Goal: Find specific page/section

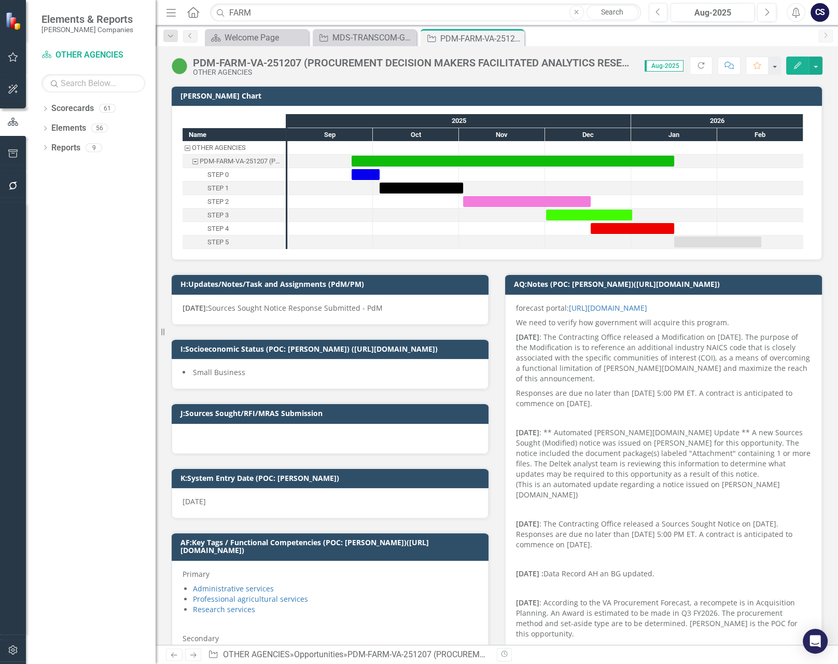
scroll to position [2736, 0]
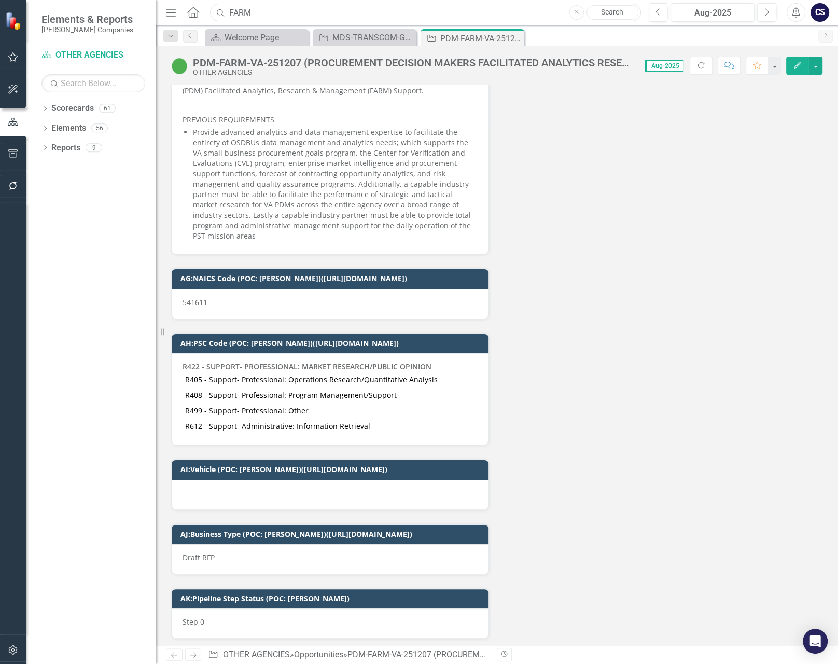
click at [259, 13] on input "FARM" at bounding box center [425, 13] width 431 height 18
type input "F"
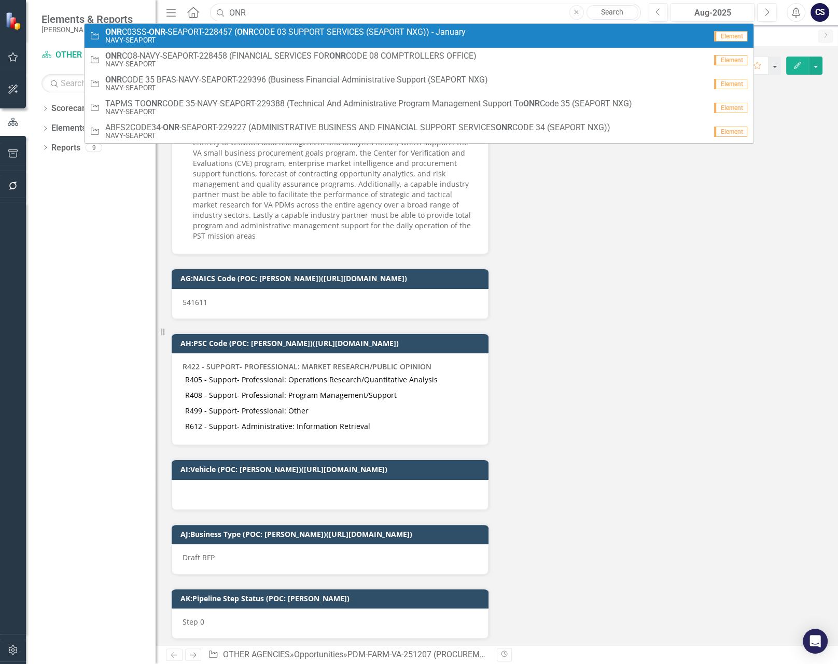
type input "ONR"
click at [215, 35] on span "ONR C03SS- ONR -SEAPORT-228457 ( ONR CODE 03 SUPPORT SERVICES (SEAPORT NXG)) - …" at bounding box center [285, 31] width 361 height 9
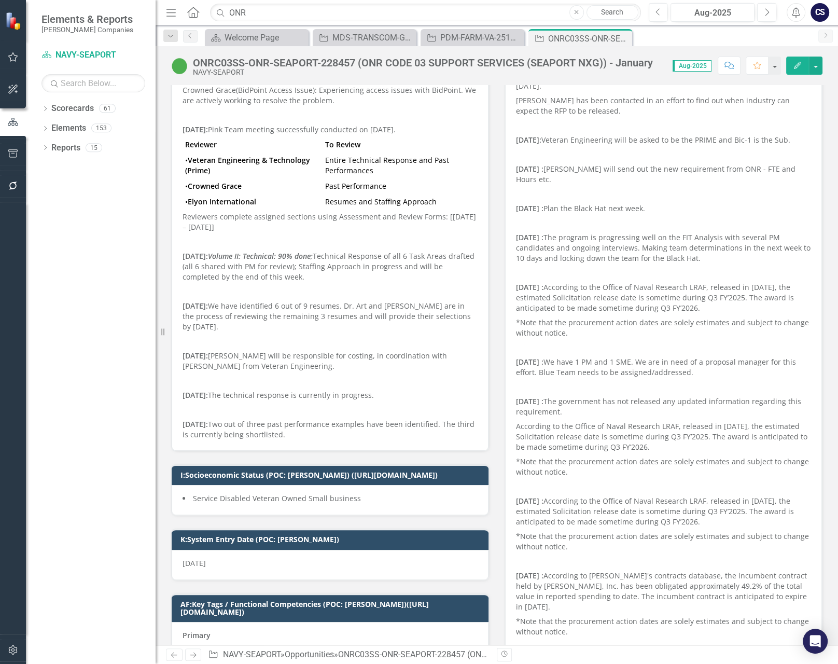
scroll to position [243, 0]
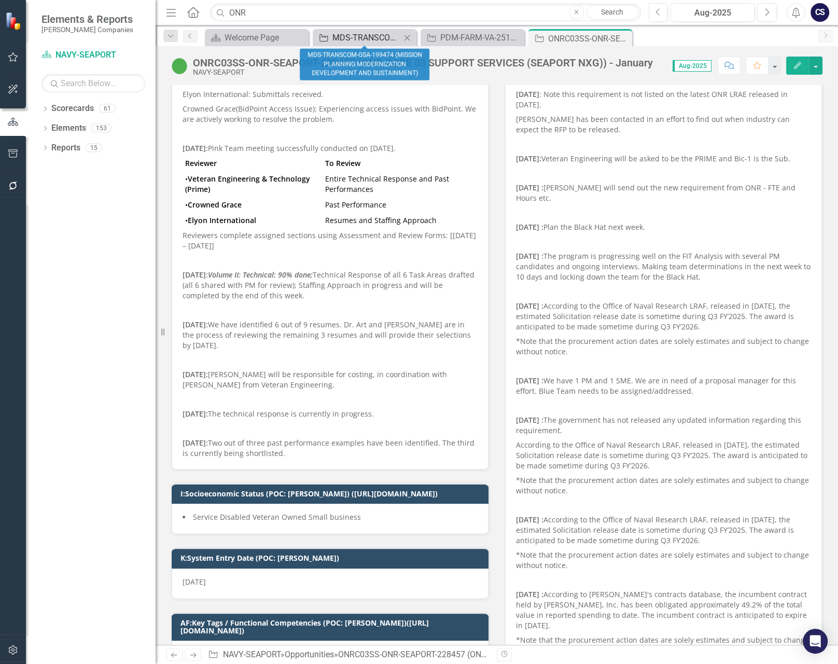
click at [367, 34] on div "MDS-TRANSCOM-GSA-199474 (MISSION PLANNING MODERNIZATION DEVELOPMENT AND SUSTAIN…" at bounding box center [367, 37] width 68 height 13
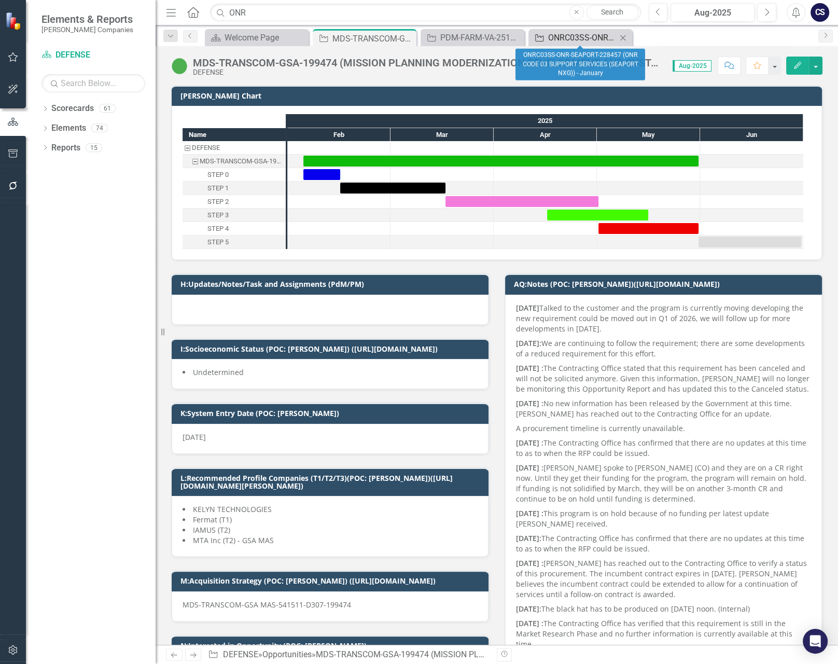
click at [558, 37] on div "ONRC03SS-ONR-SEAPORT-228457 (ONR CODE 03 SUPPORT SERVICES (SEAPORT NXG)) - Janu…" at bounding box center [582, 37] width 68 height 13
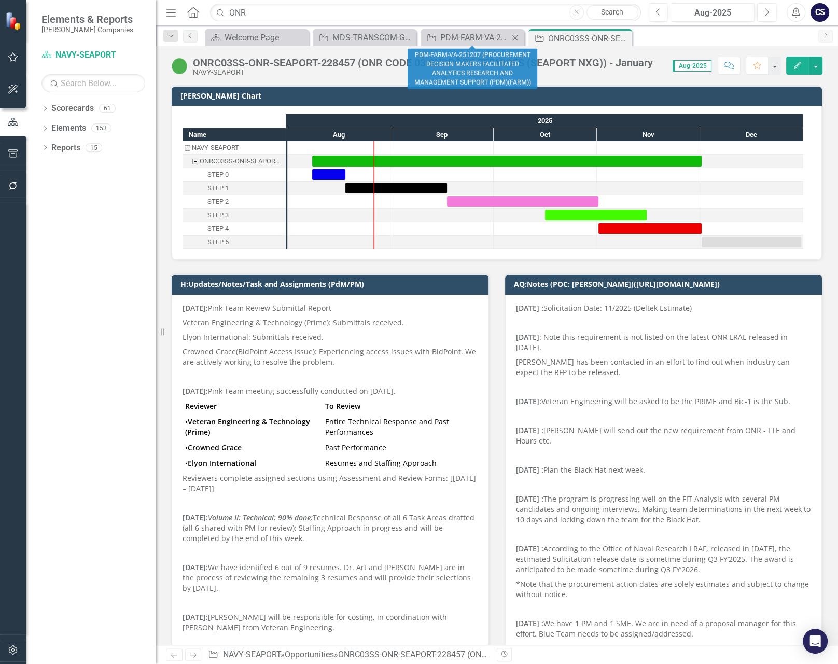
click at [516, 39] on icon "Close" at bounding box center [515, 38] width 10 height 8
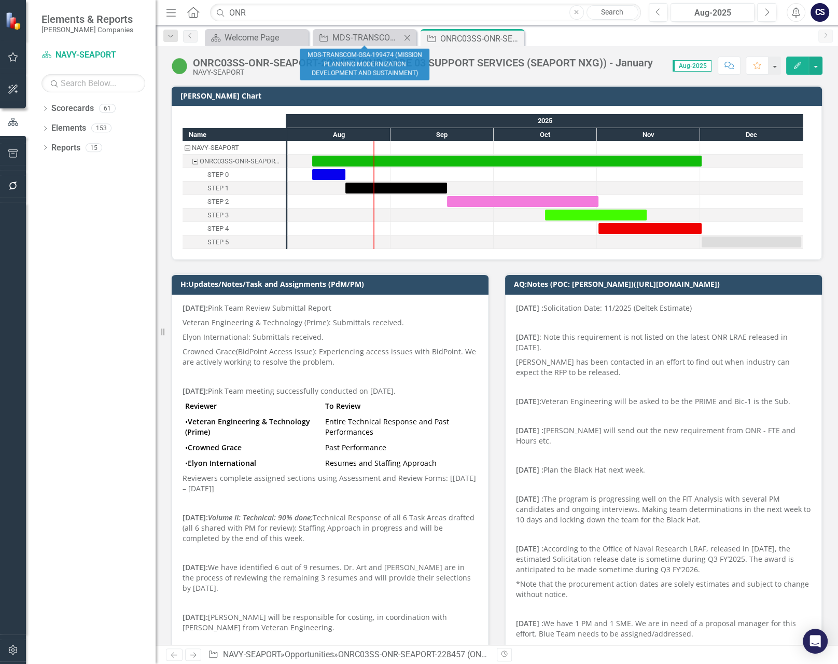
click at [407, 37] on icon at bounding box center [408, 38] width 6 height 6
